Goal: Communication & Community: Answer question/provide support

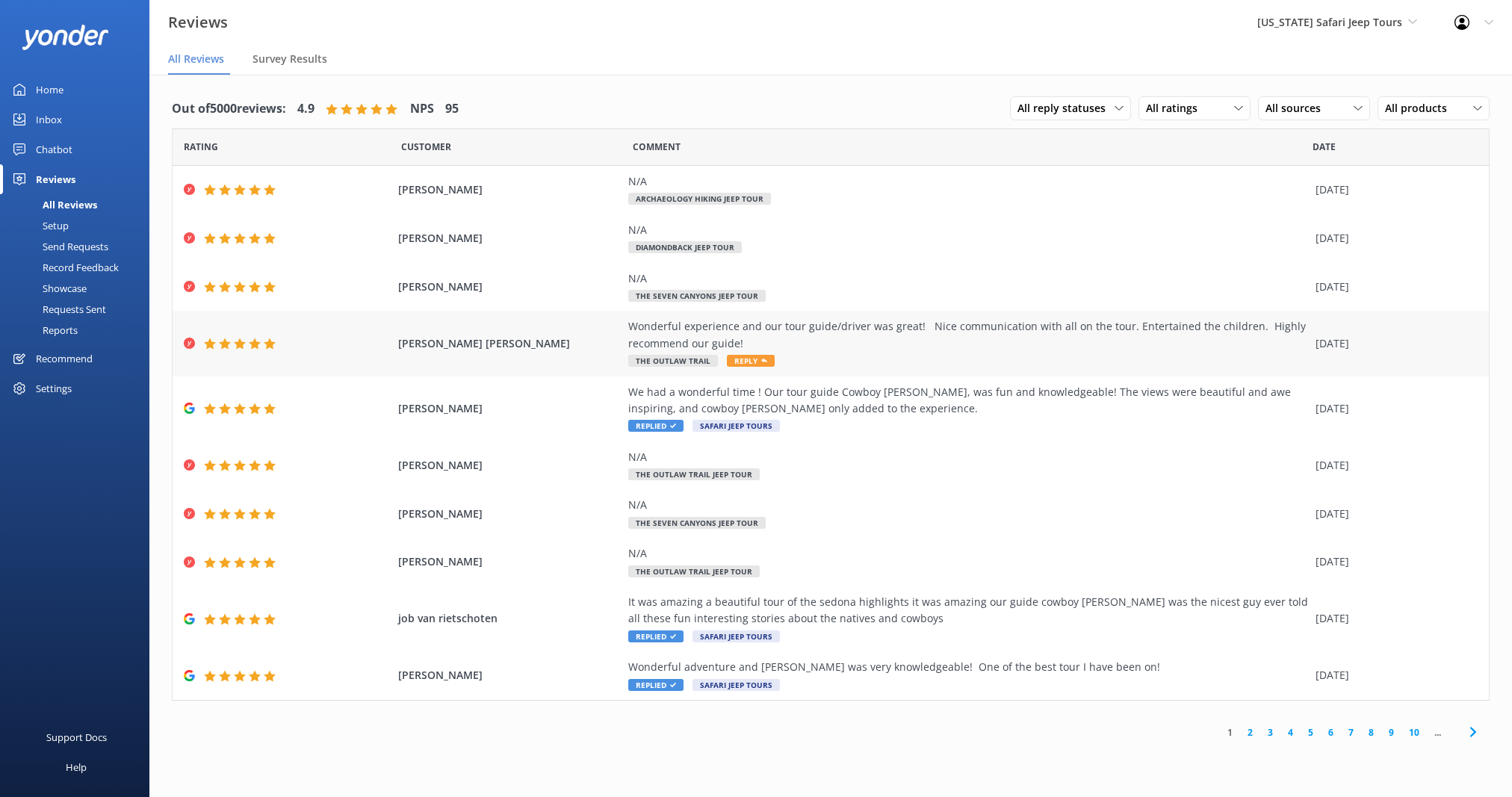
click at [850, 344] on div "Wonderful experience and our tour guide/driver was great! Nice communication wi…" at bounding box center [968, 335] width 680 height 33
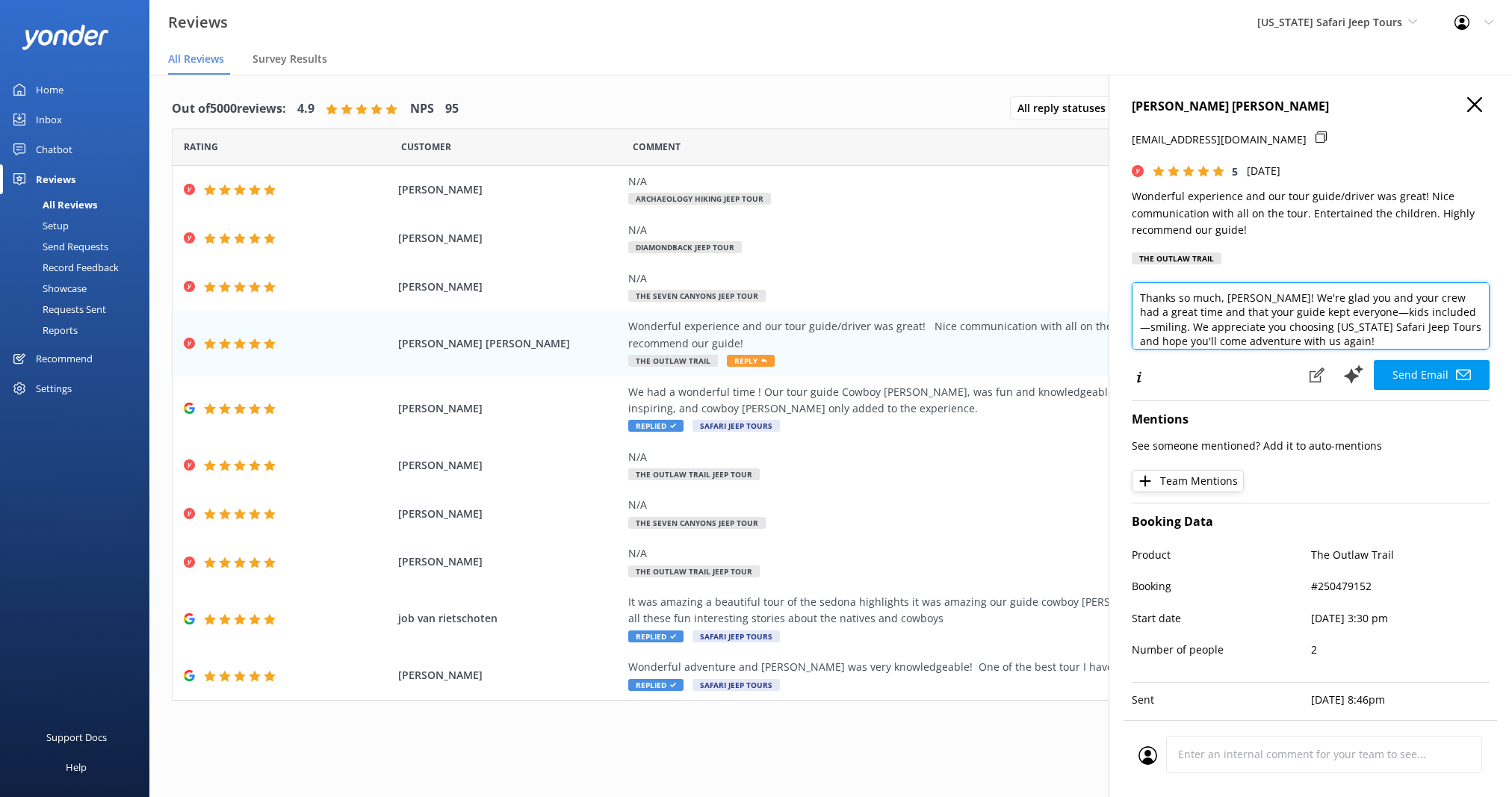
click at [1379, 344] on textarea "Thanks so much, [PERSON_NAME]! We're glad you and your crew had a great time an…" at bounding box center [1311, 316] width 358 height 67
type textarea "Thanks so much, [PERSON_NAME]! We're glad you and your crew had a great time an…"
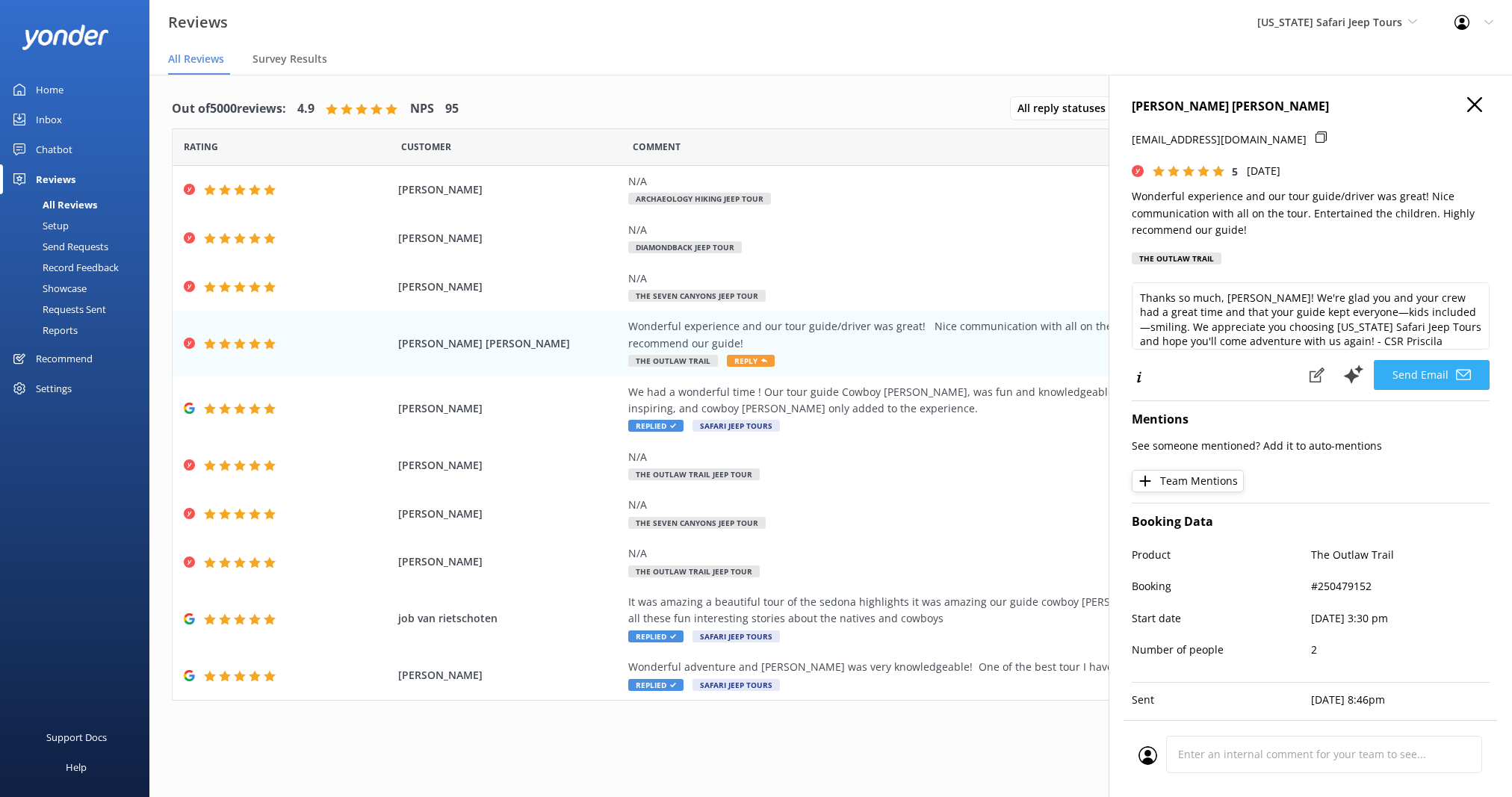
click at [1392, 381] on button "Send Email" at bounding box center [1432, 375] width 116 height 30
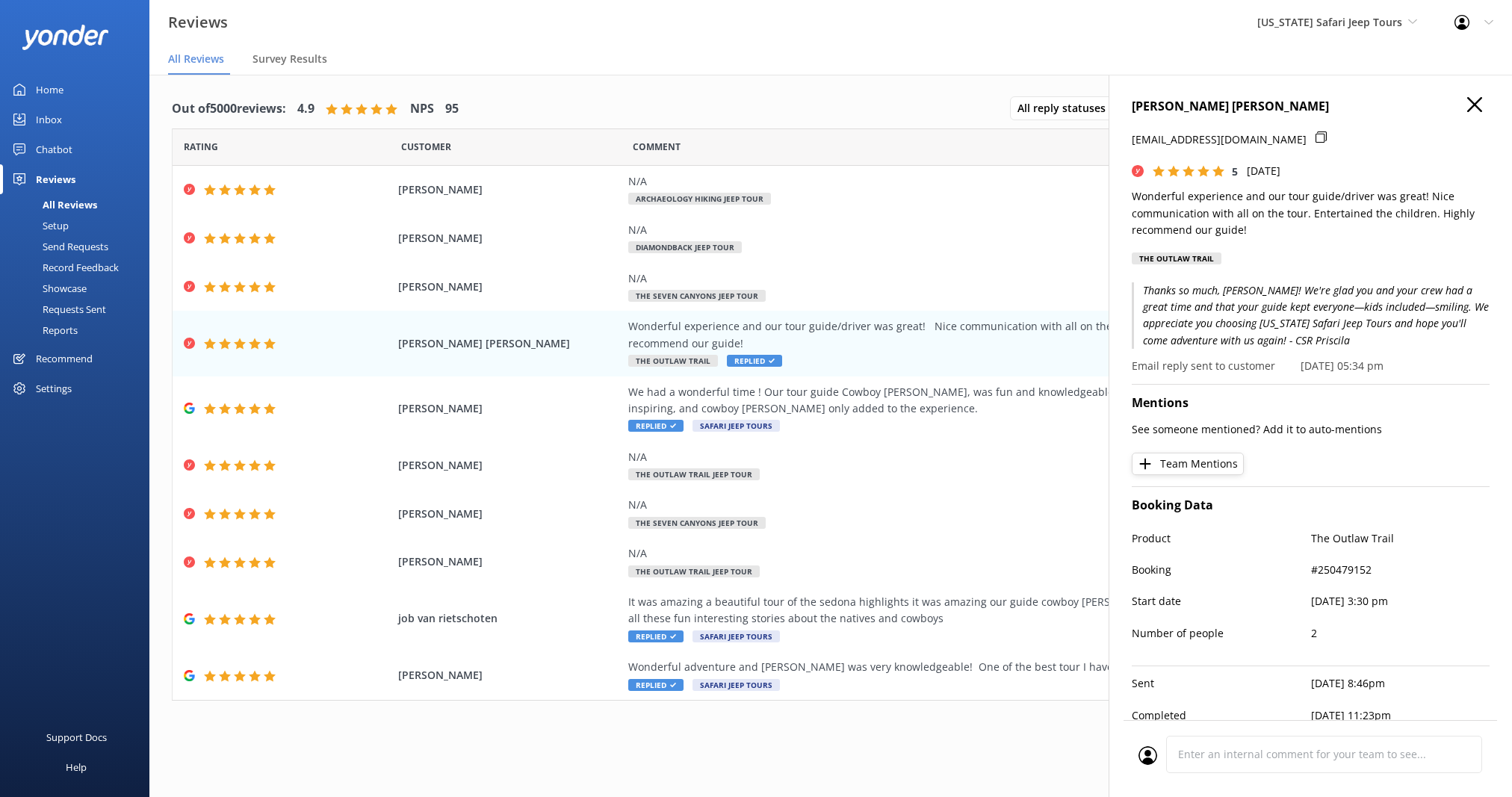
click at [783, 90] on div "Out of 5000 reviews: 4.9 NPS 95 All reply statuses All reply statuses Needs a r…" at bounding box center [831, 109] width 1318 height 39
click at [1468, 97] on icon at bounding box center [1475, 105] width 15 height 15
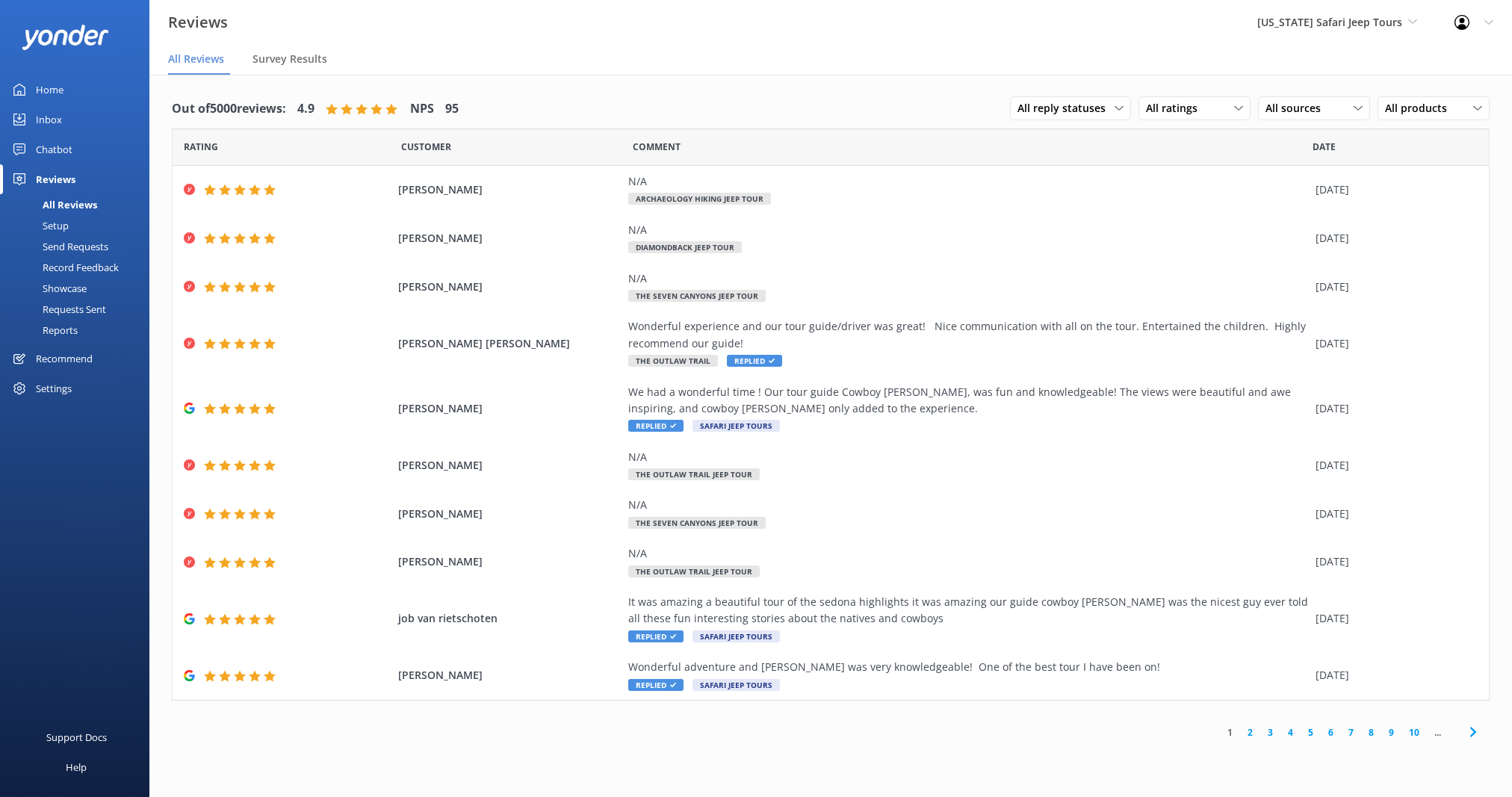
click at [1251, 732] on link "2" at bounding box center [1250, 732] width 20 height 14
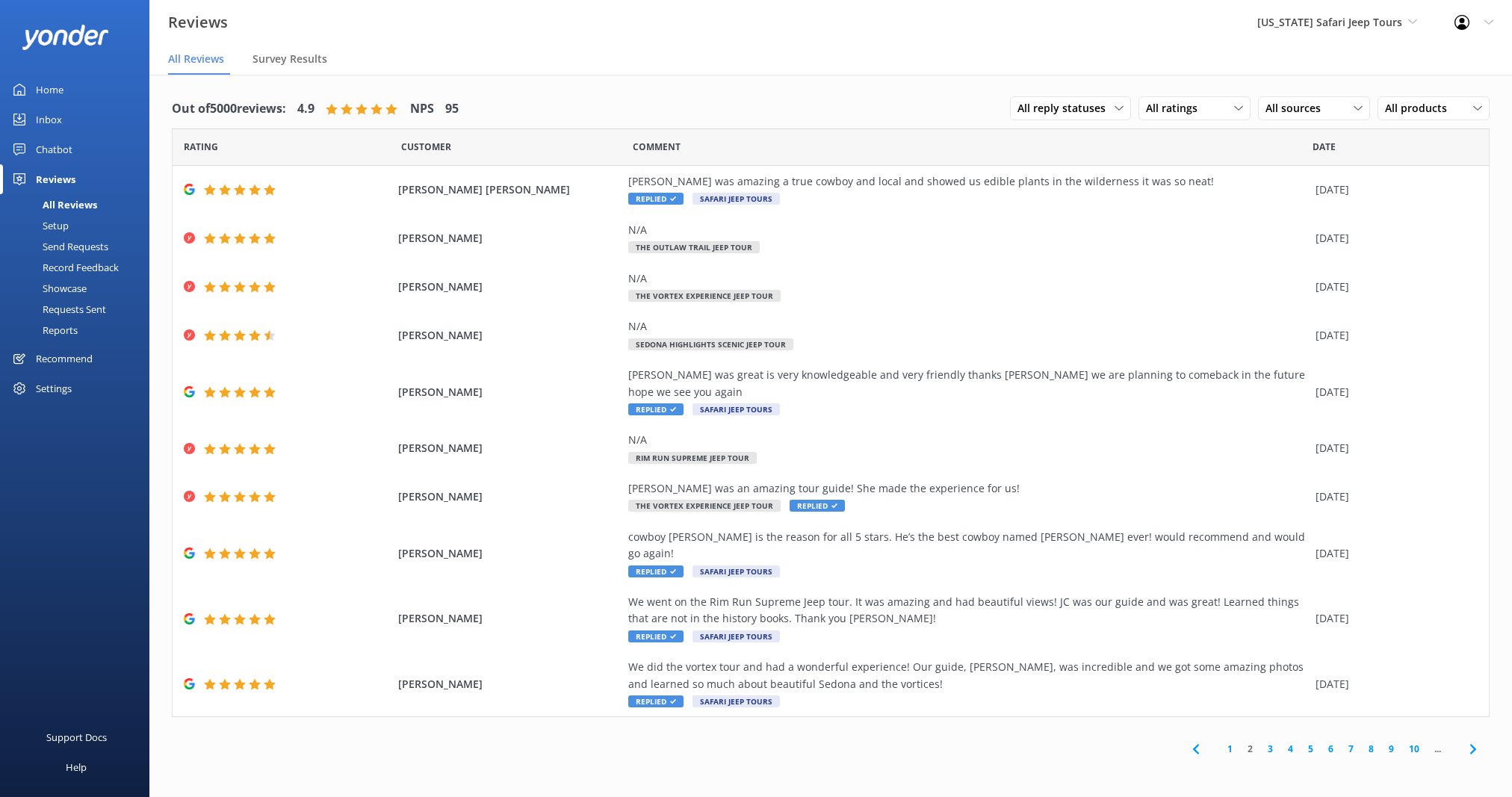
click at [1229, 741] on link "1" at bounding box center [1230, 748] width 20 height 14
